Goal: Navigation & Orientation: Find specific page/section

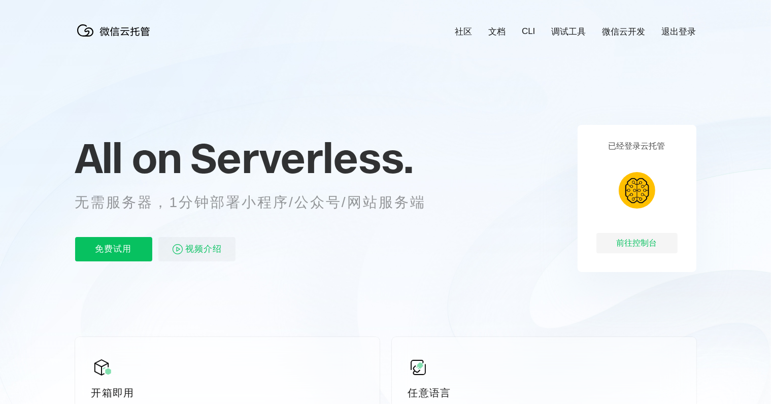
click at [642, 226] on div "已经登录云托管 前往控制台" at bounding box center [636, 198] width 119 height 147
click at [641, 241] on div "前往控制台" at bounding box center [636, 243] width 81 height 20
click at [197, 255] on span "视频介绍" at bounding box center [204, 249] width 37 height 24
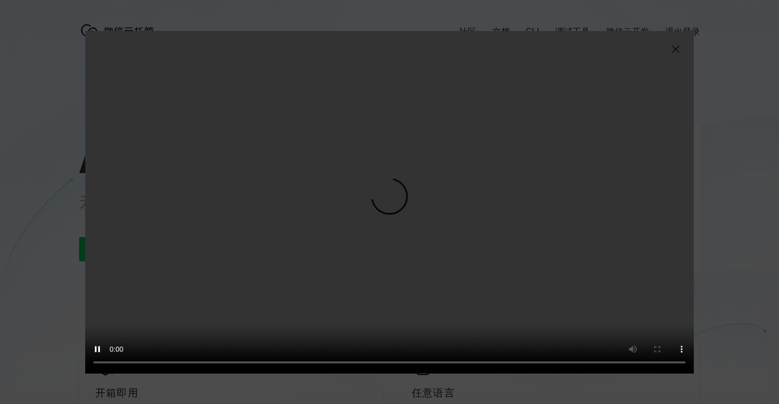
click at [680, 41] on video "抱歉，您的浏览器暂不支持播放此视频" at bounding box center [389, 202] width 609 height 342
click at [676, 45] on img at bounding box center [676, 49] width 12 height 12
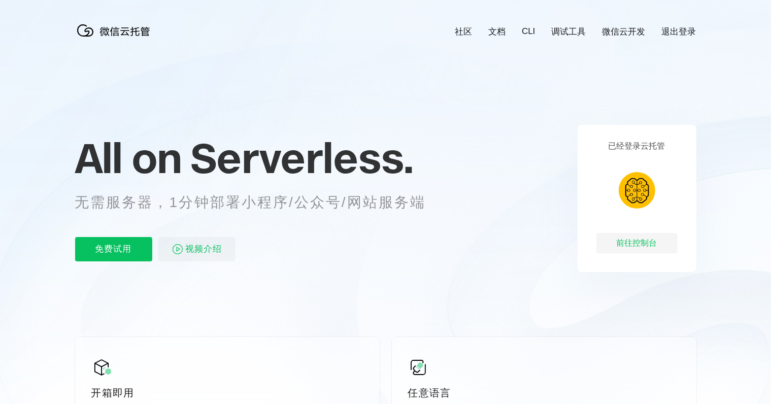
scroll to position [0, 1804]
click at [634, 241] on div "前往控制台" at bounding box center [636, 243] width 81 height 20
